Goal: Information Seeking & Learning: Find contact information

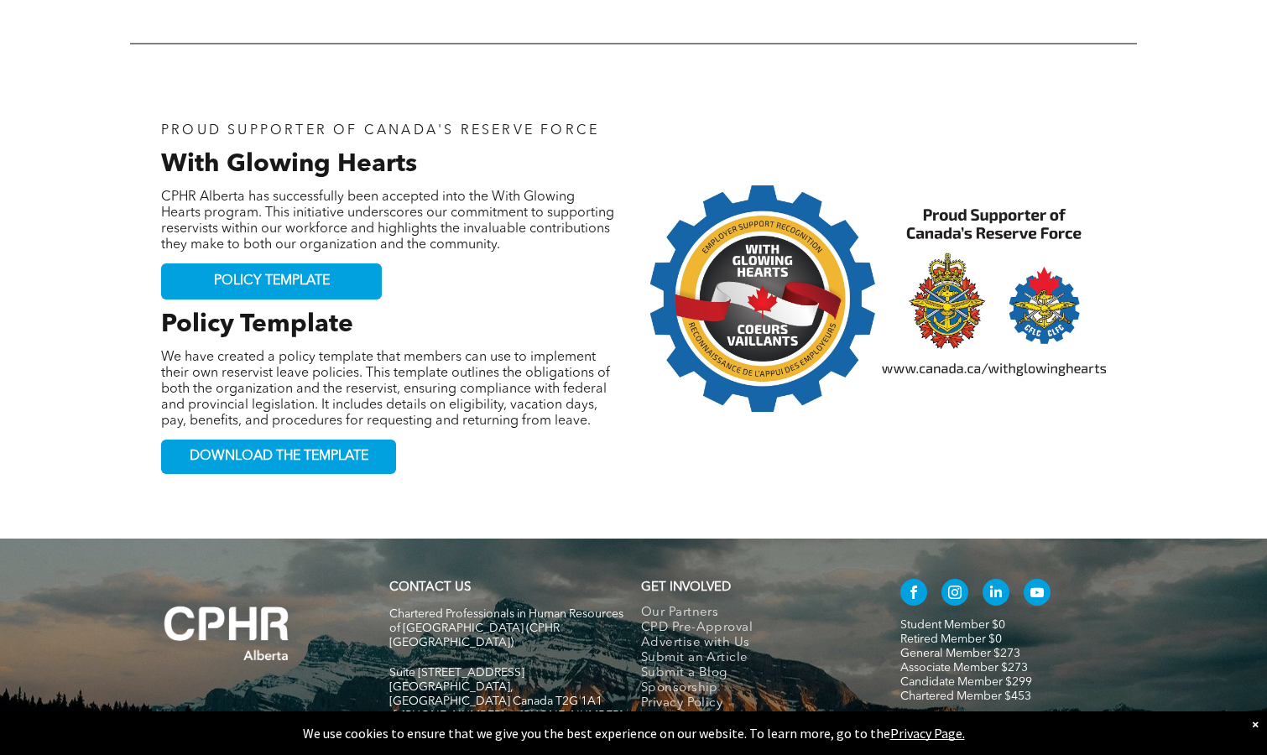
scroll to position [1699, 0]
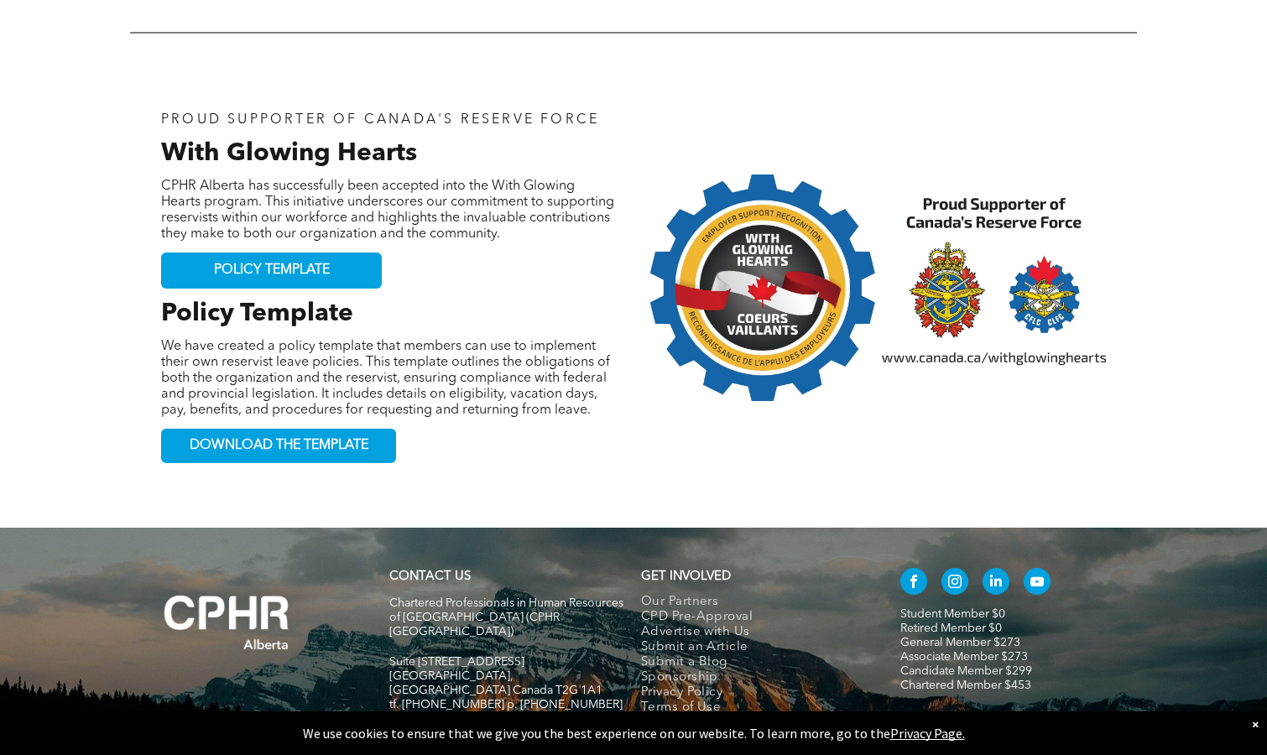
click at [425, 571] on strong "CONTACT US" at bounding box center [429, 577] width 81 height 13
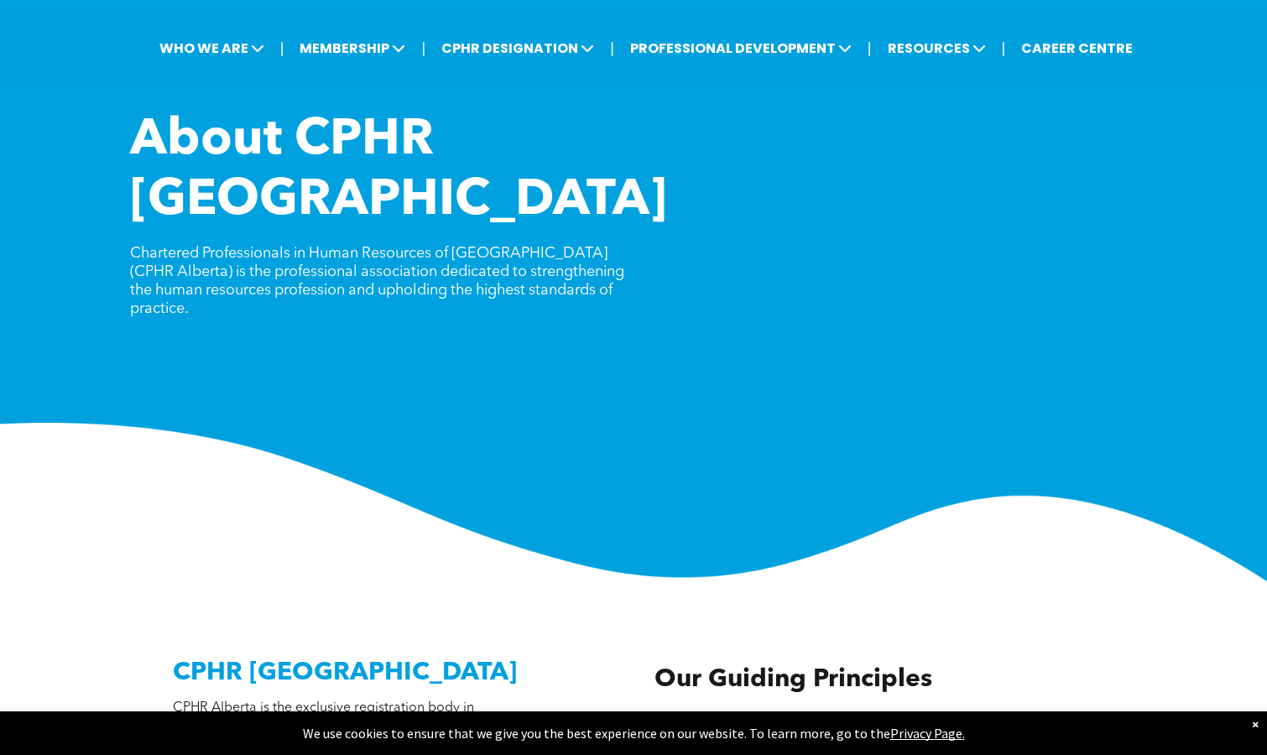
scroll to position [0, 0]
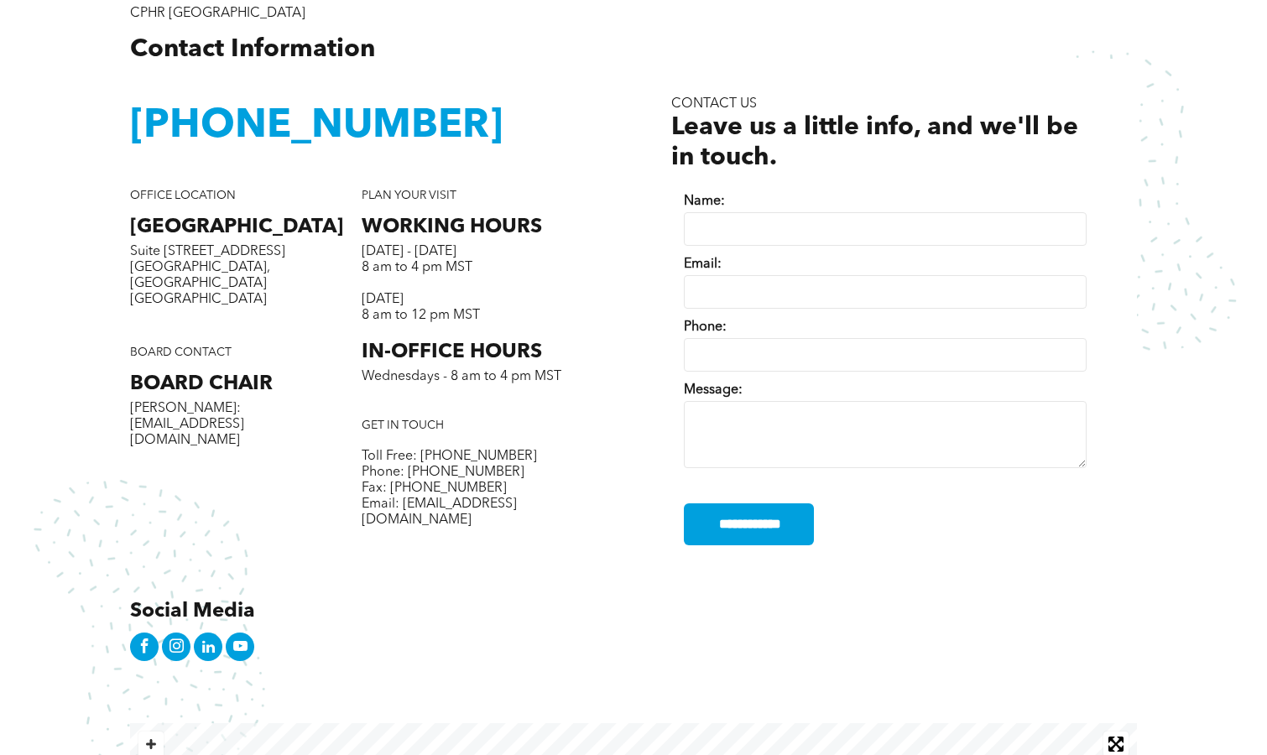
scroll to position [634, 0]
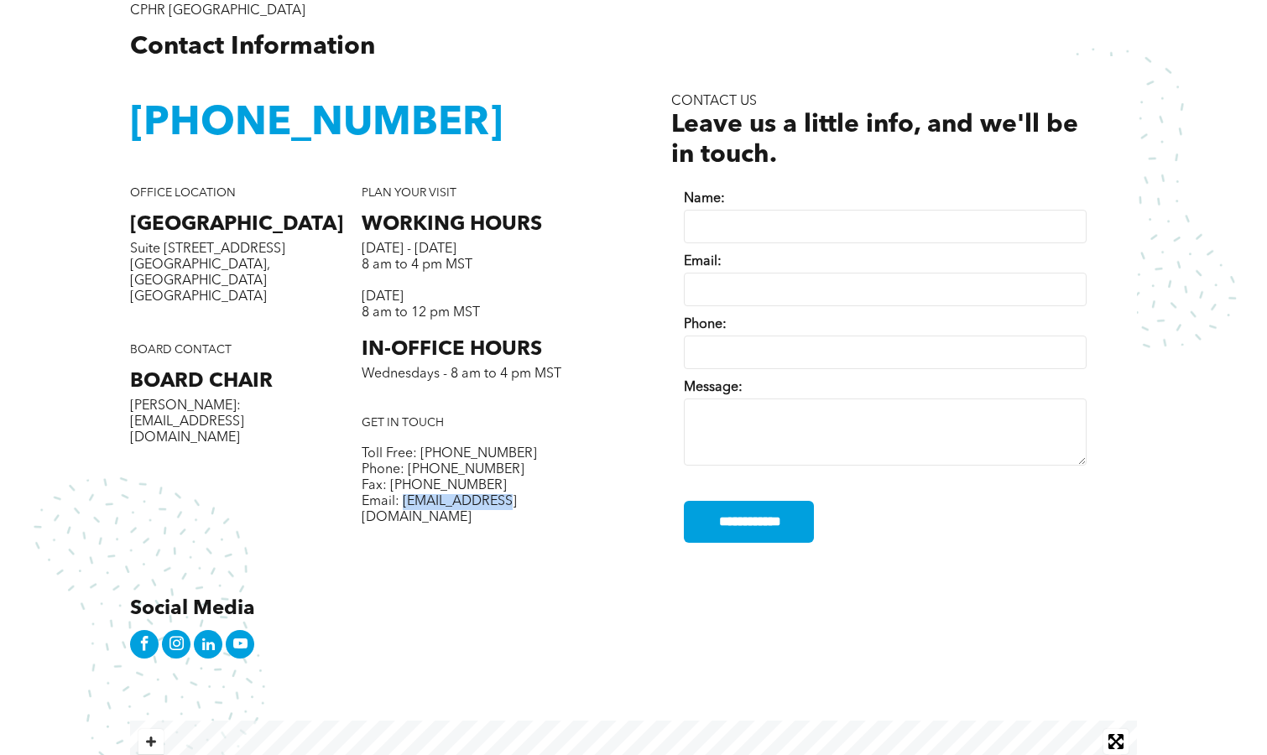
drag, startPoint x: 498, startPoint y: 502, endPoint x: 409, endPoint y: 508, distance: 90.0
click at [404, 503] on p "Email: [EMAIL_ADDRESS][DOMAIN_NAME]" at bounding box center [478, 510] width 232 height 32
drag, startPoint x: 442, startPoint y: 529, endPoint x: 493, endPoint y: 513, distance: 53.9
click at [446, 529] on div "PLAN YOUR VISIT WORKING HOURS Monday - Thursday 8 am to 4 pm MST Friday 8 am to…" at bounding box center [478, 375] width 232 height 378
drag, startPoint x: 494, startPoint y: 501, endPoint x: 411, endPoint y: 522, distance: 85.7
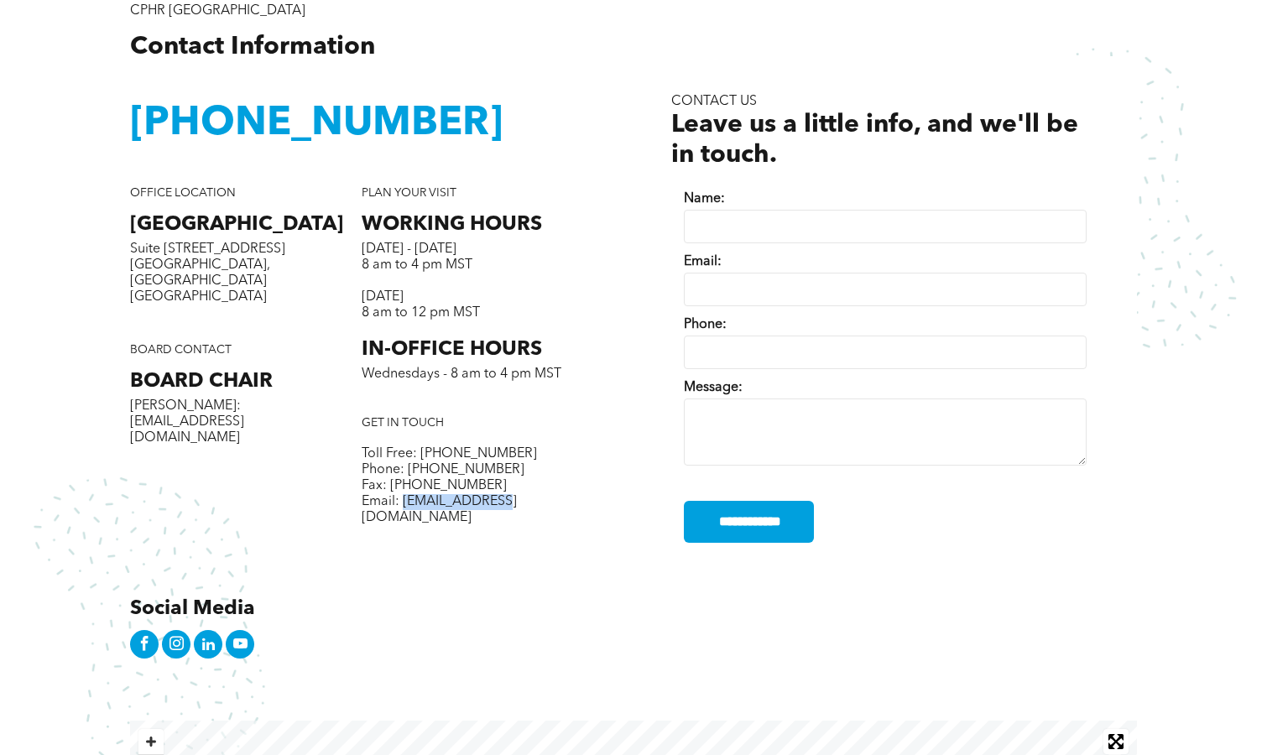
click at [404, 503] on span "Email: [EMAIL_ADDRESS][DOMAIN_NAME]" at bounding box center [439, 509] width 155 height 29
copy span "info@cphrab.ca"
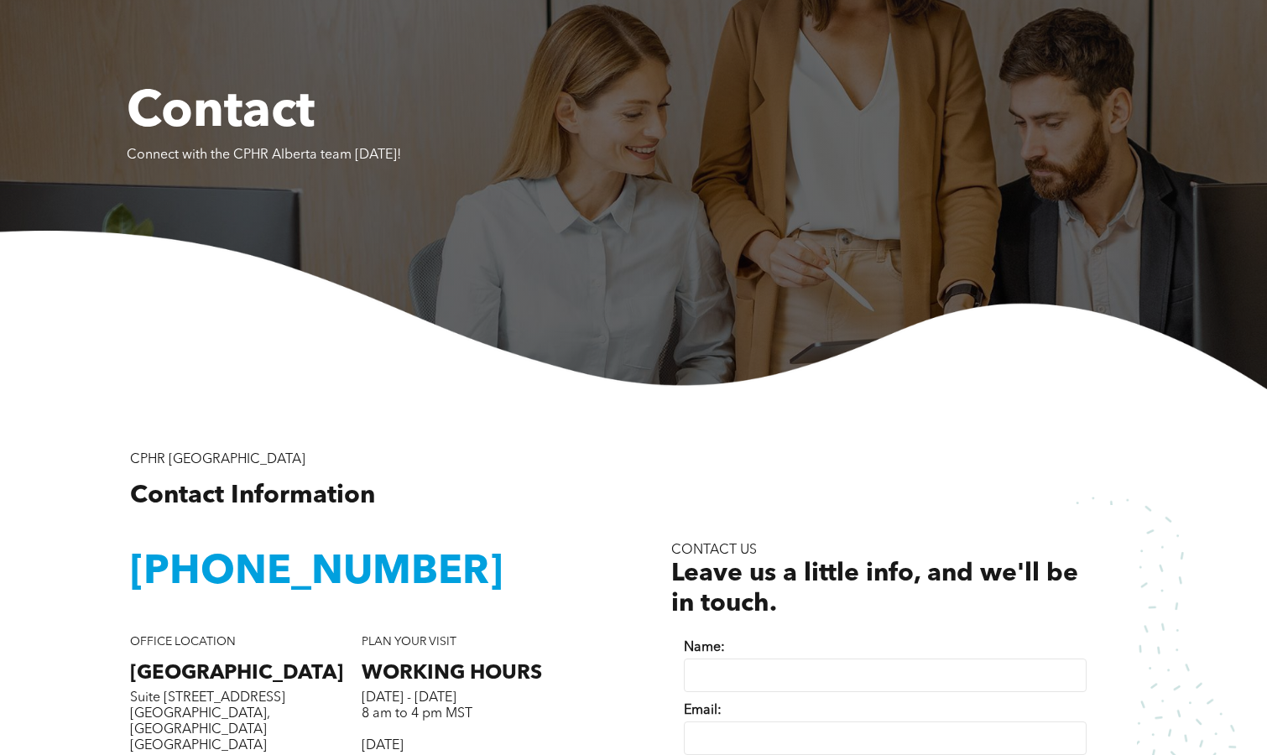
scroll to position [0, 0]
